Goal: Transaction & Acquisition: Purchase product/service

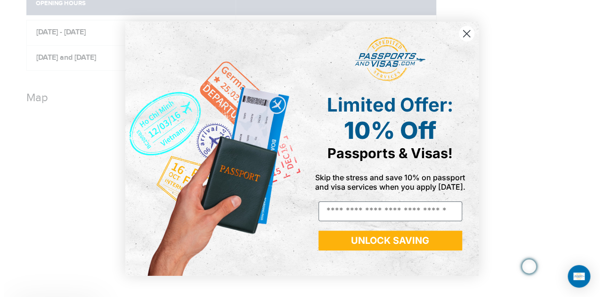
scroll to position [707, 0]
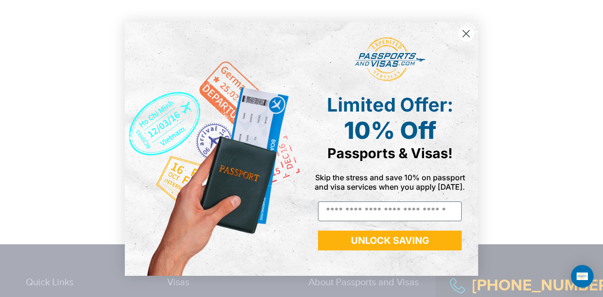
click at [466, 31] on circle "Close dialog" at bounding box center [467, 33] width 16 height 16
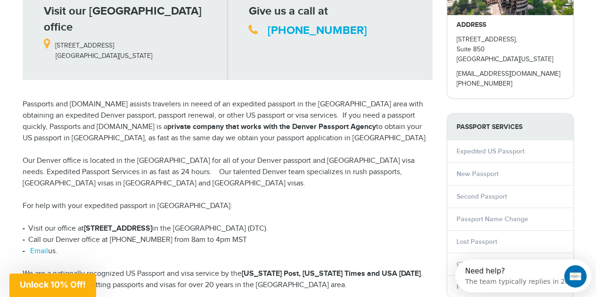
scroll to position [189, 0]
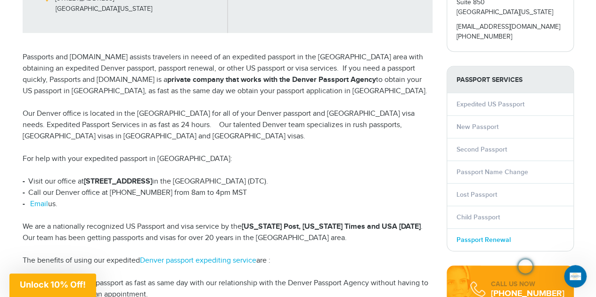
click at [486, 237] on link "Passport Renewal" at bounding box center [484, 240] width 54 height 8
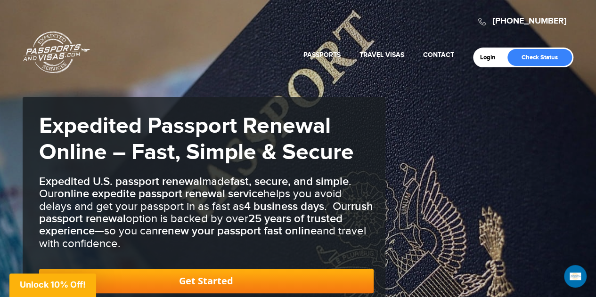
scroll to position [94, 0]
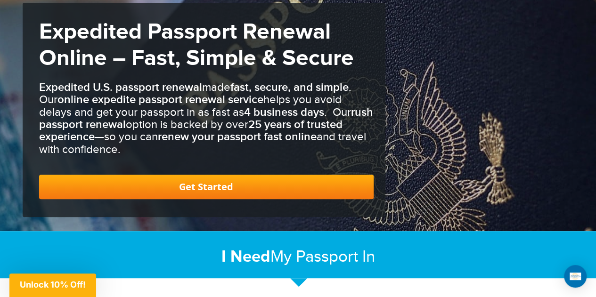
click at [205, 182] on link "Get Started" at bounding box center [206, 187] width 335 height 25
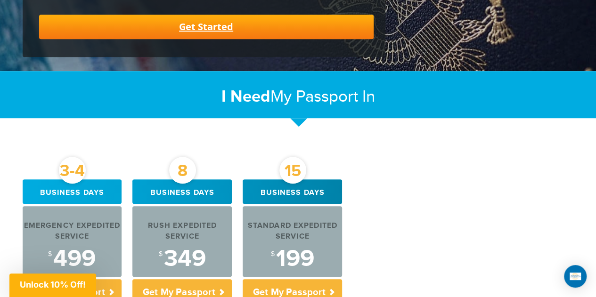
scroll to position [302, 0]
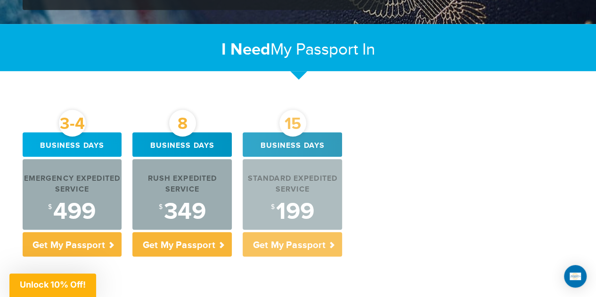
click at [295, 244] on p "Get My Passport" at bounding box center [292, 244] width 99 height 25
